Goal: Task Accomplishment & Management: Use online tool/utility

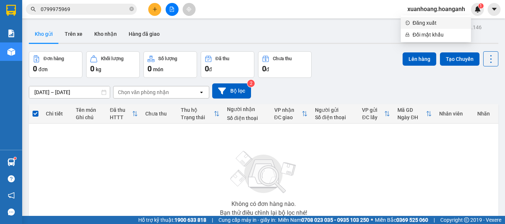
click at [438, 27] on span "Đăng xuất" at bounding box center [439, 23] width 54 height 8
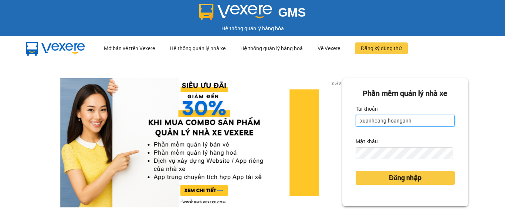
drag, startPoint x: 0, startPoint y: 0, endPoint x: 405, endPoint y: 121, distance: 422.8
click at [405, 121] on input "xuanhoang.hoanganh" at bounding box center [405, 121] width 99 height 12
type input "maikhanh.hoanganh"
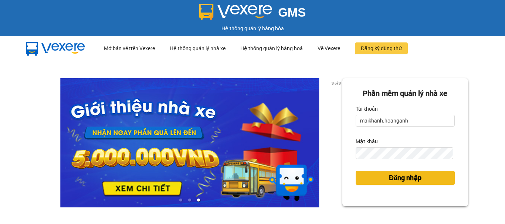
click at [413, 177] on span "Đăng nhập" at bounding box center [405, 178] width 33 height 10
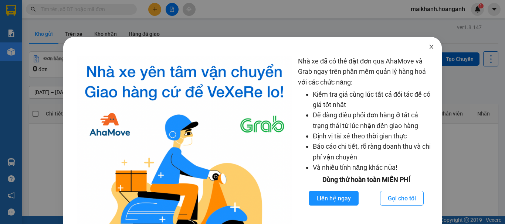
click at [428, 47] on icon "close" at bounding box center [431, 47] width 6 height 6
